Goal: Task Accomplishment & Management: Use online tool/utility

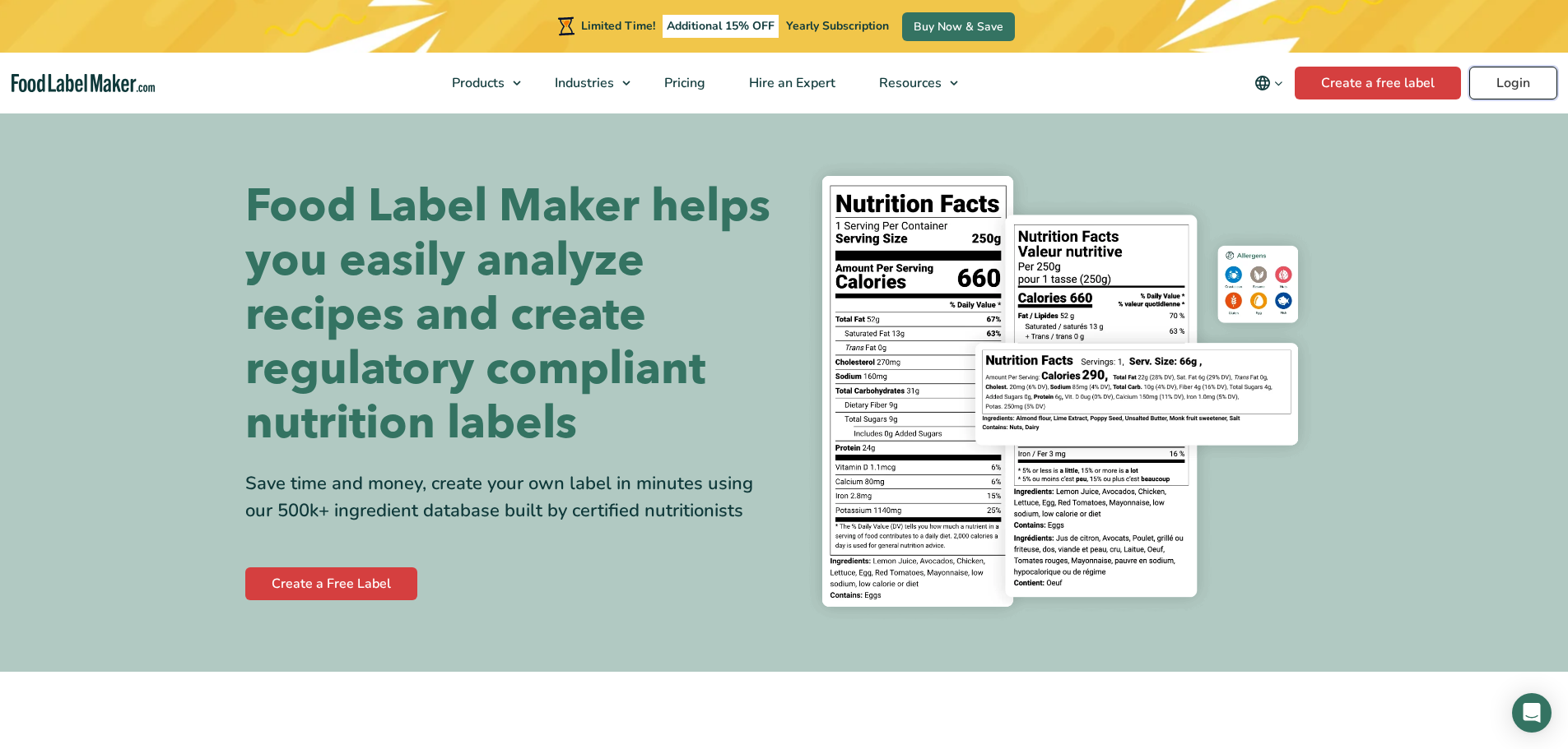
click at [1508, 85] on link "Login" at bounding box center [1513, 82] width 88 height 33
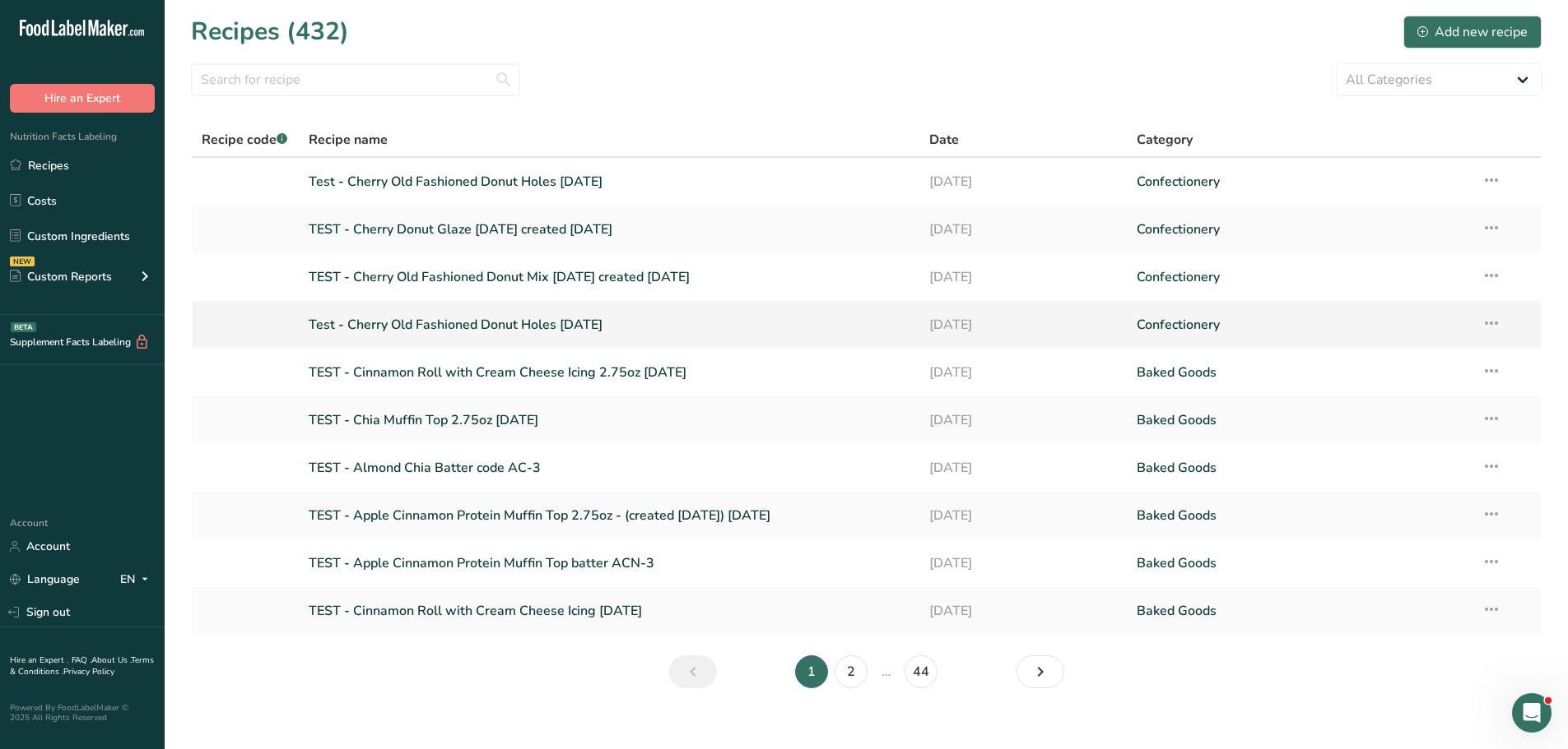
click at [538, 318] on link "Test - Cherry Old Fashioned Donut Holes [DATE]" at bounding box center [609, 325] width 602 height 35
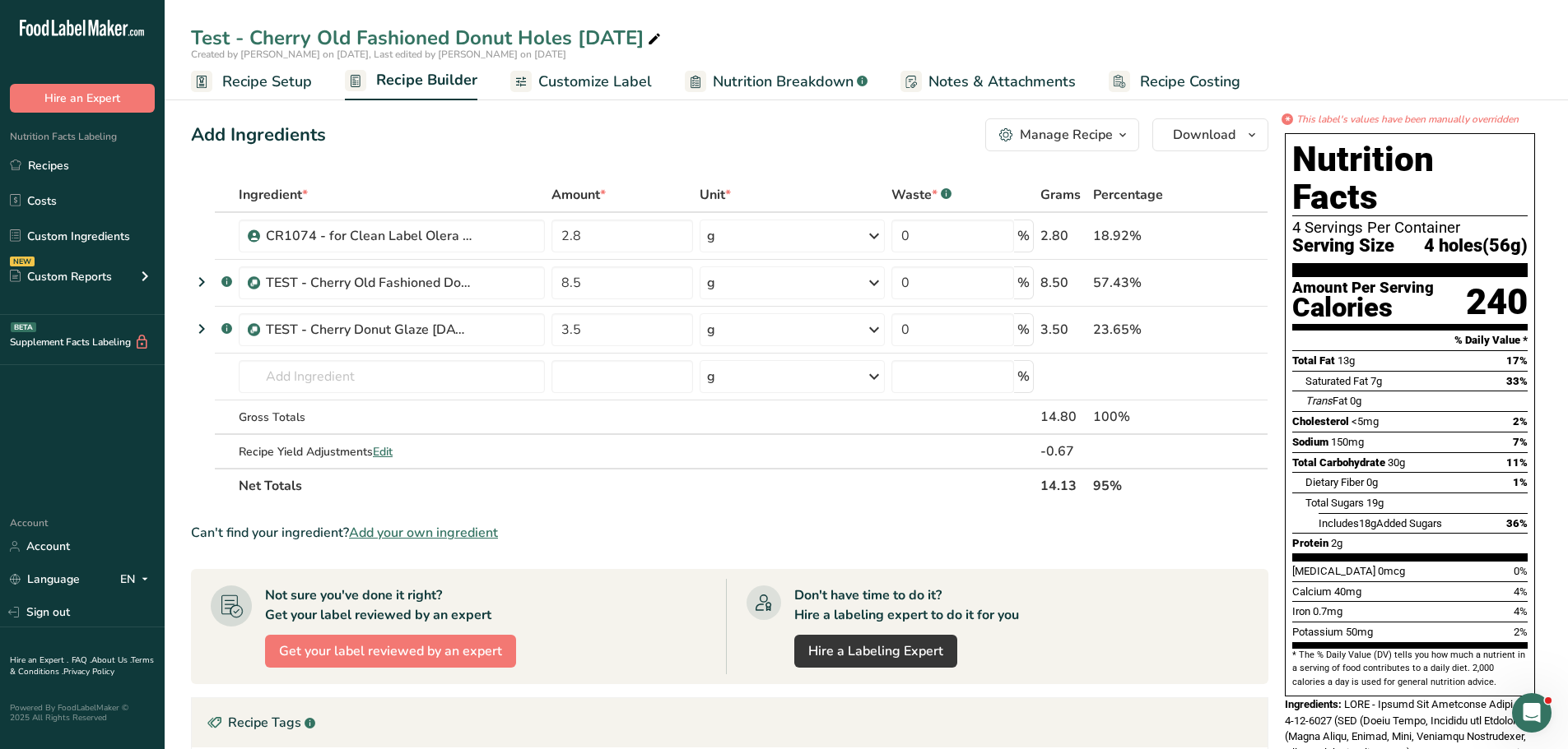
click at [829, 83] on span "Nutrition Breakdown" at bounding box center [783, 82] width 141 height 22
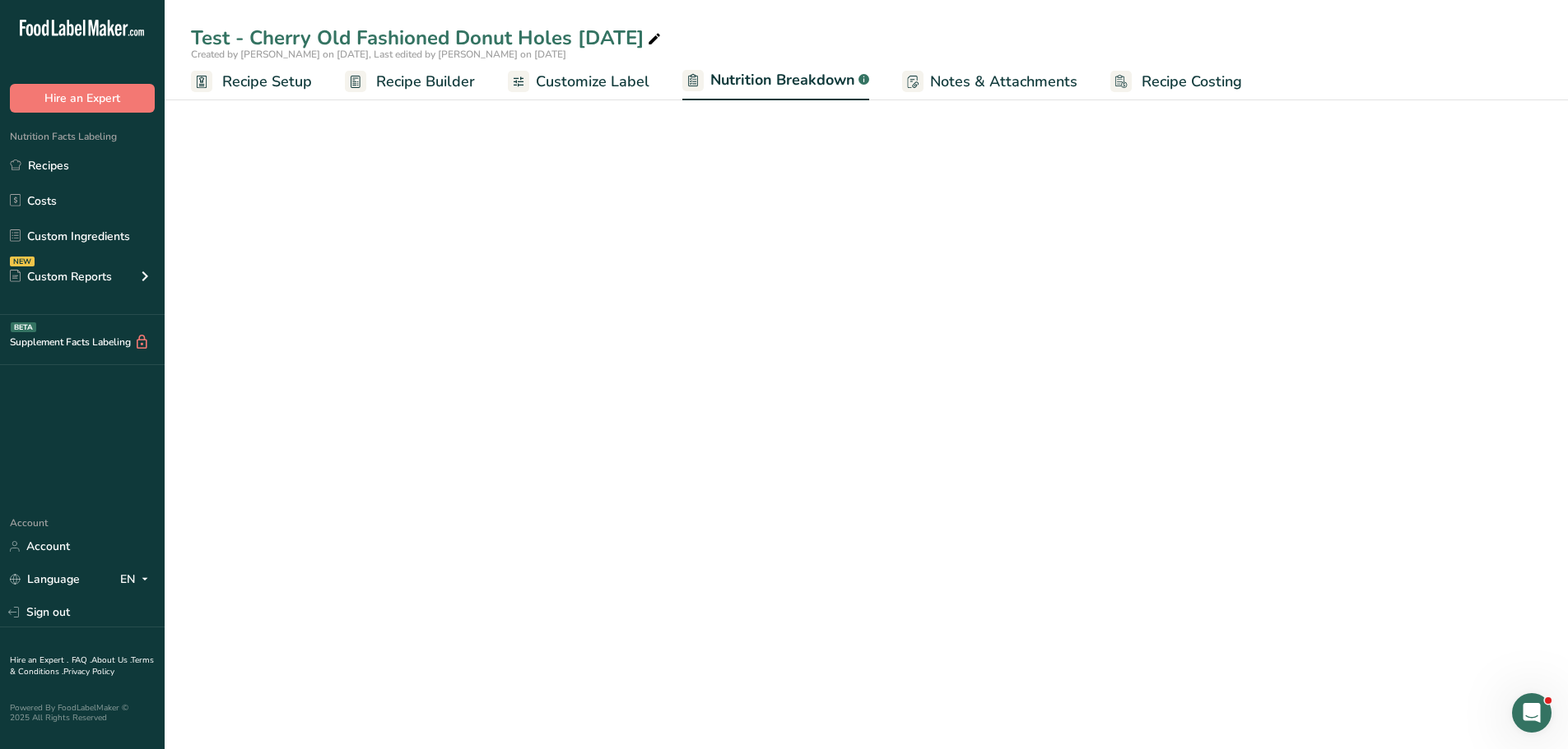
select select "Calories"
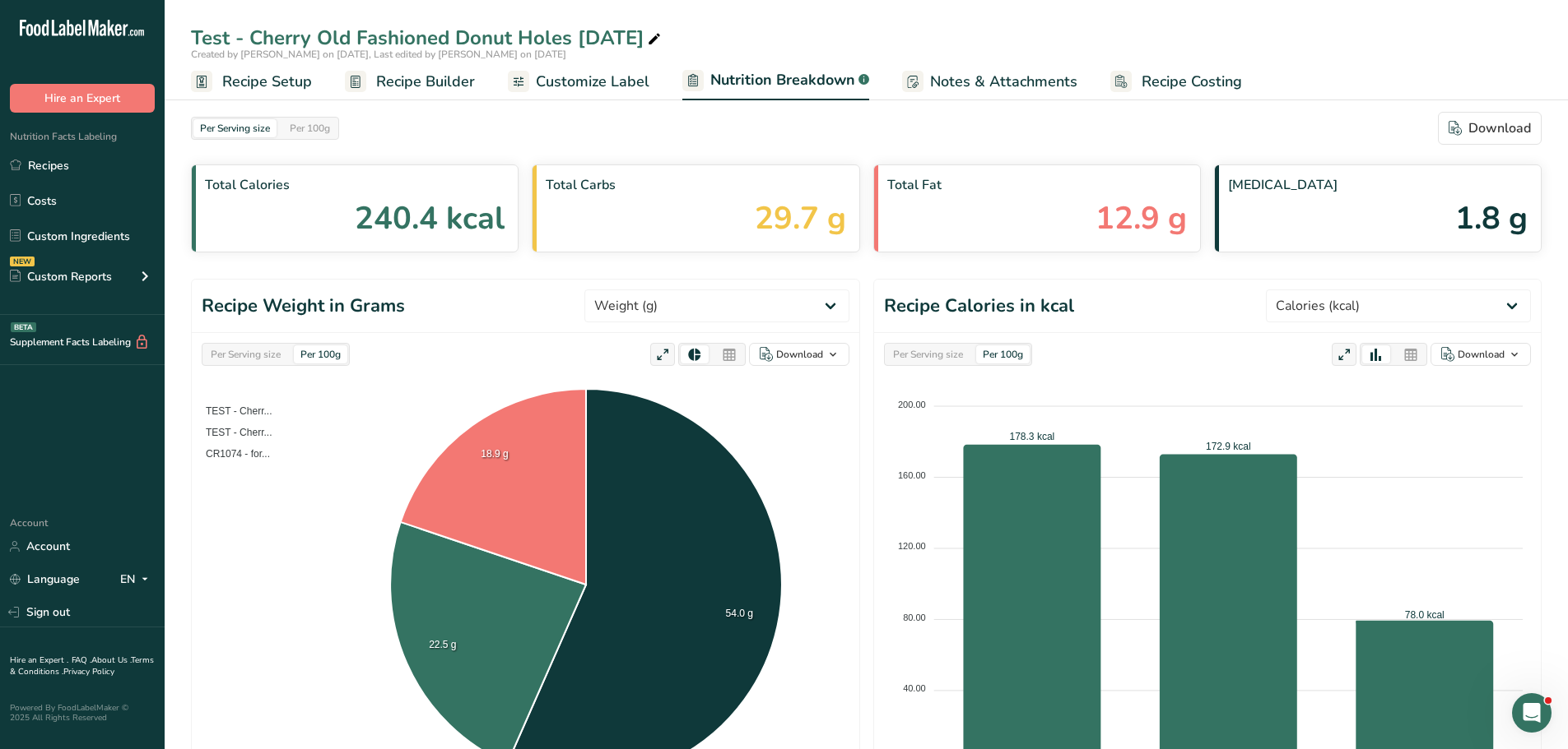
click at [619, 79] on span "Customize Label" at bounding box center [592, 82] width 113 height 22
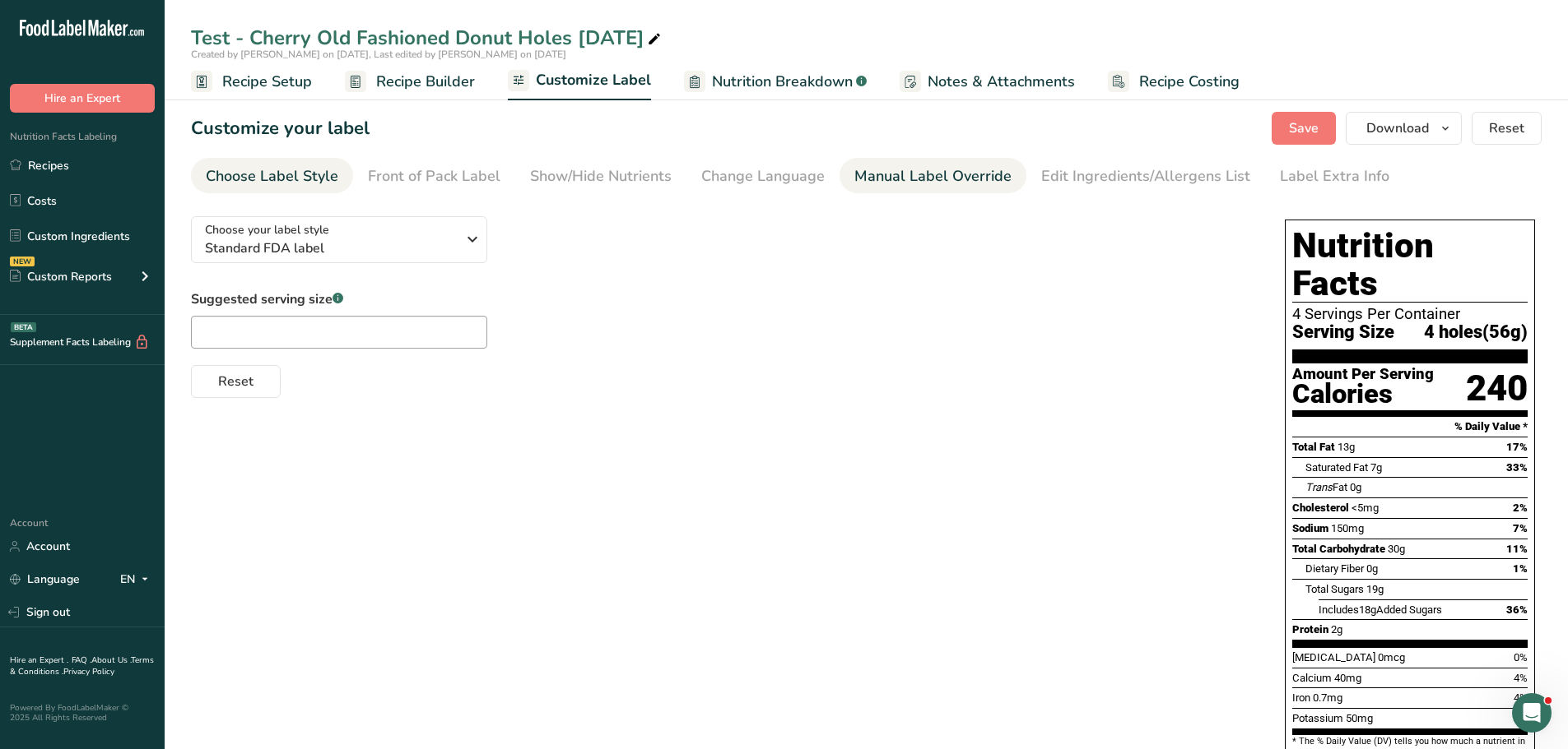
click at [890, 175] on div "Manual Label Override" at bounding box center [933, 176] width 157 height 22
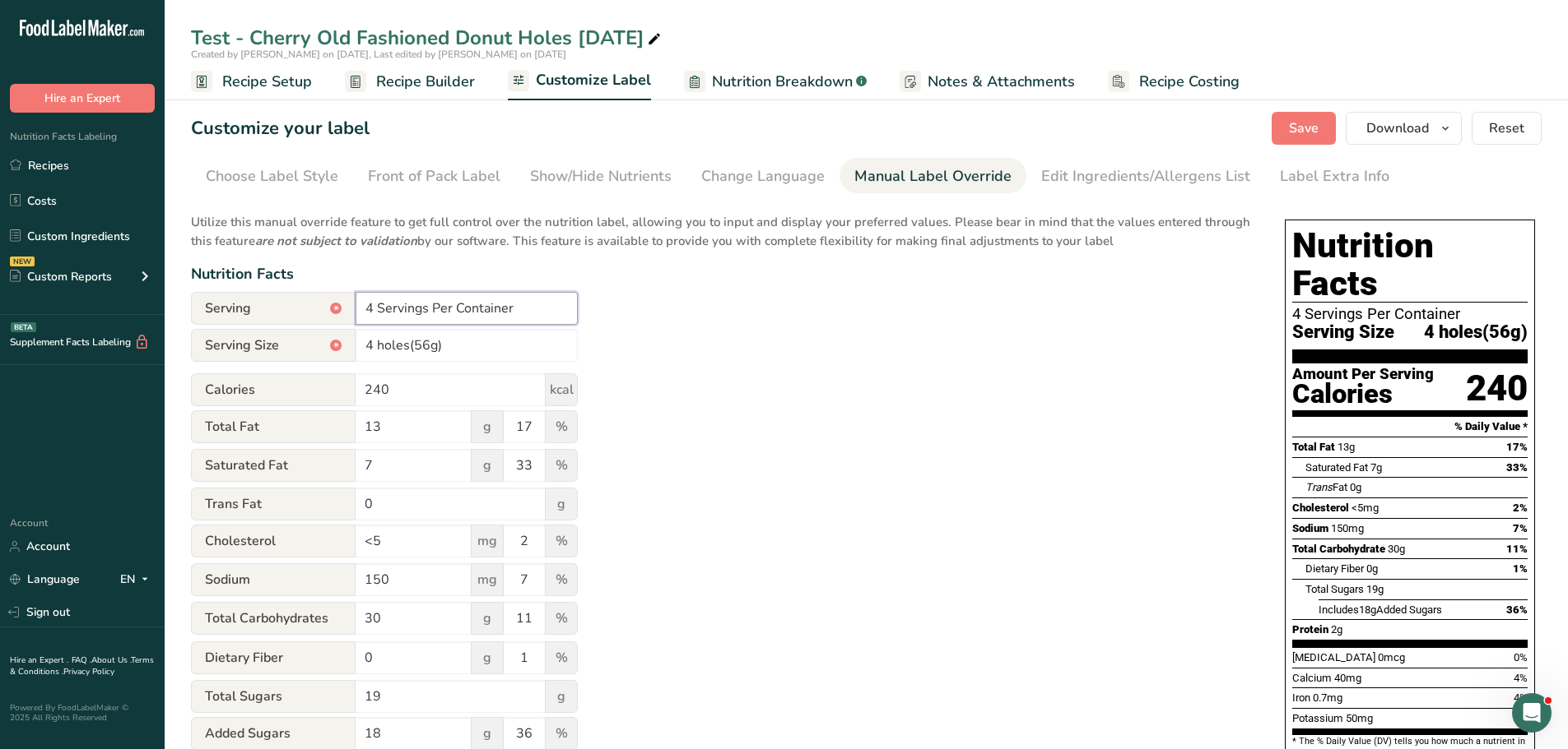
drag, startPoint x: 512, startPoint y: 308, endPoint x: 362, endPoint y: 307, distance: 150.0
click at [362, 307] on input "4 Servings Per Container" at bounding box center [467, 309] width 223 height 33
click at [698, 341] on div "Utilize this manual override feature to get full control over the nutrition lab…" at bounding box center [722, 597] width 1061 height 787
click at [372, 315] on input "4 Servings Per Container" at bounding box center [467, 309] width 223 height 33
click at [426, 304] on input "1 Servings Per Container" at bounding box center [467, 309] width 223 height 33
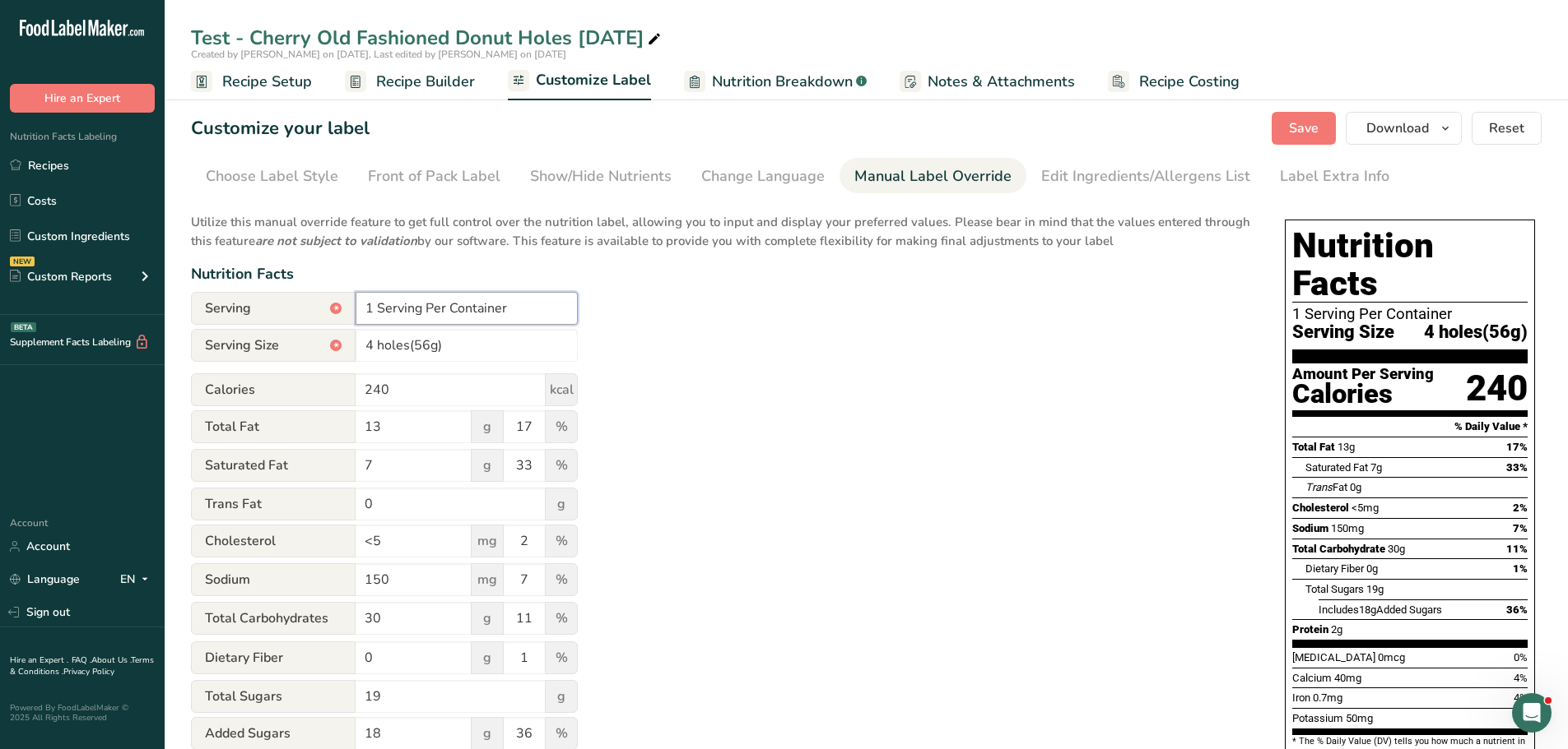
type input "1 Serving Per Container"
click at [696, 349] on div "Utilize this manual override feature to get full control over the nutrition lab…" at bounding box center [722, 597] width 1061 height 787
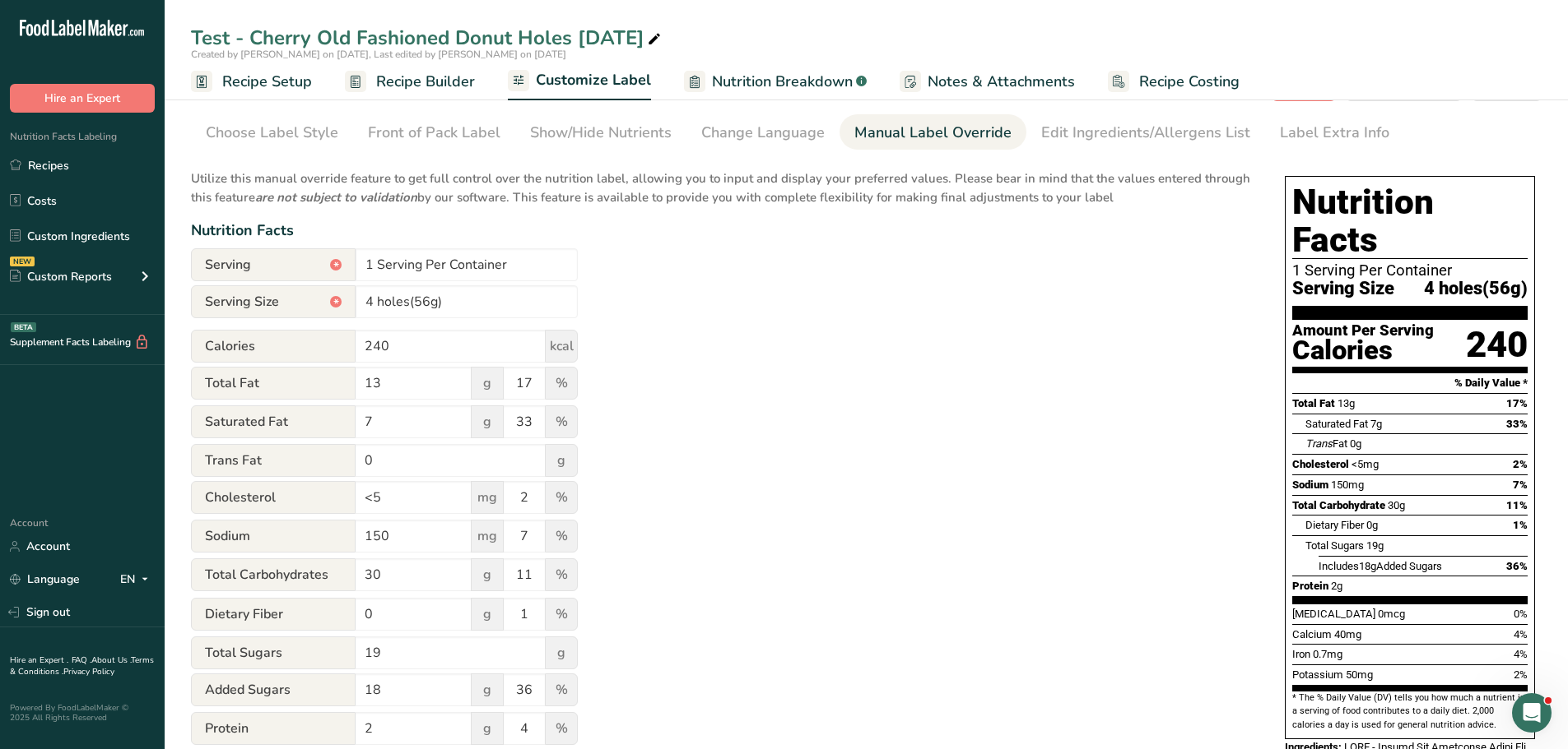
scroll to position [82, 0]
